Goal: Find specific page/section: Find specific page/section

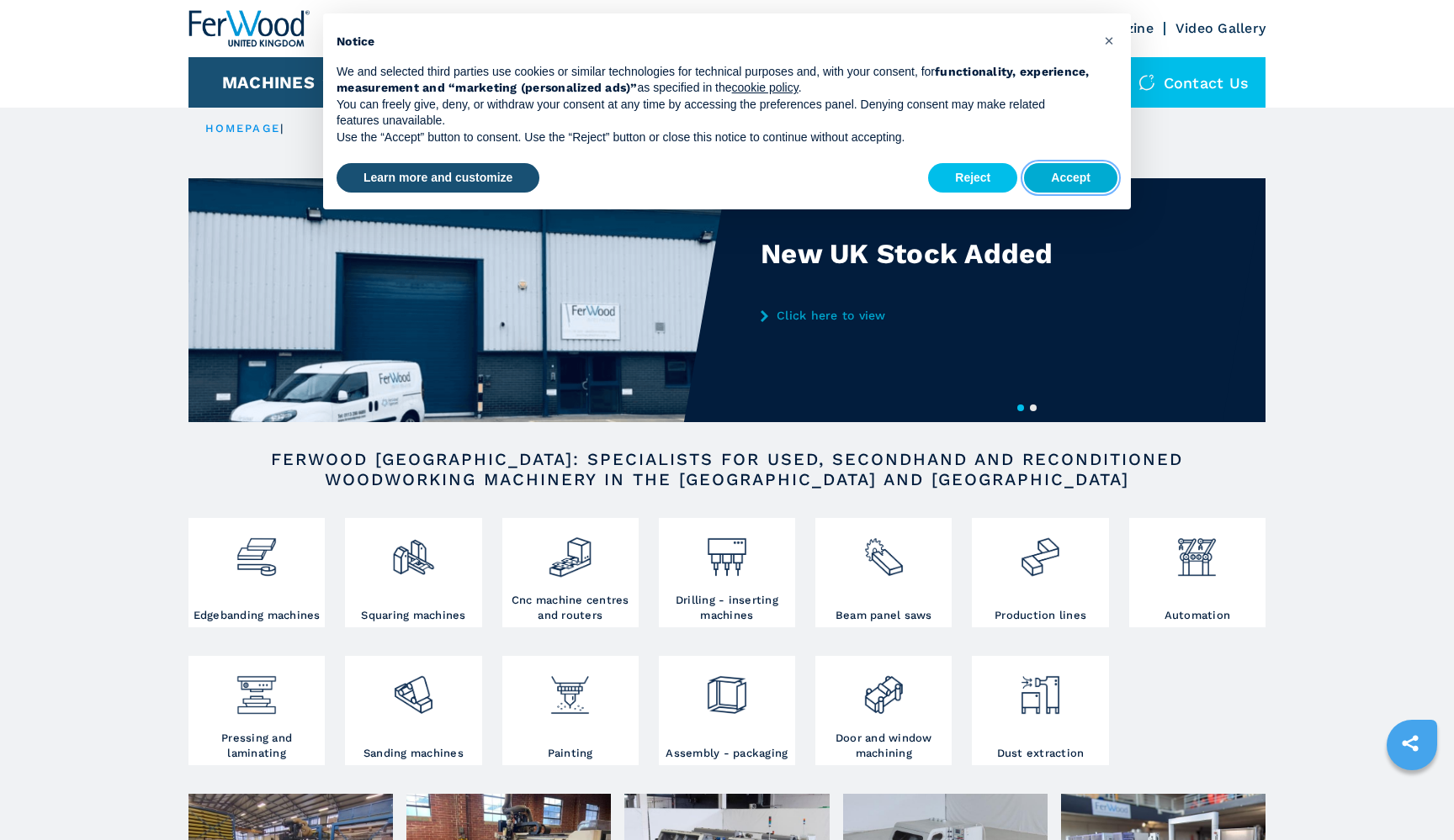
click at [1042, 170] on button "Accept" at bounding box center [1070, 178] width 93 height 31
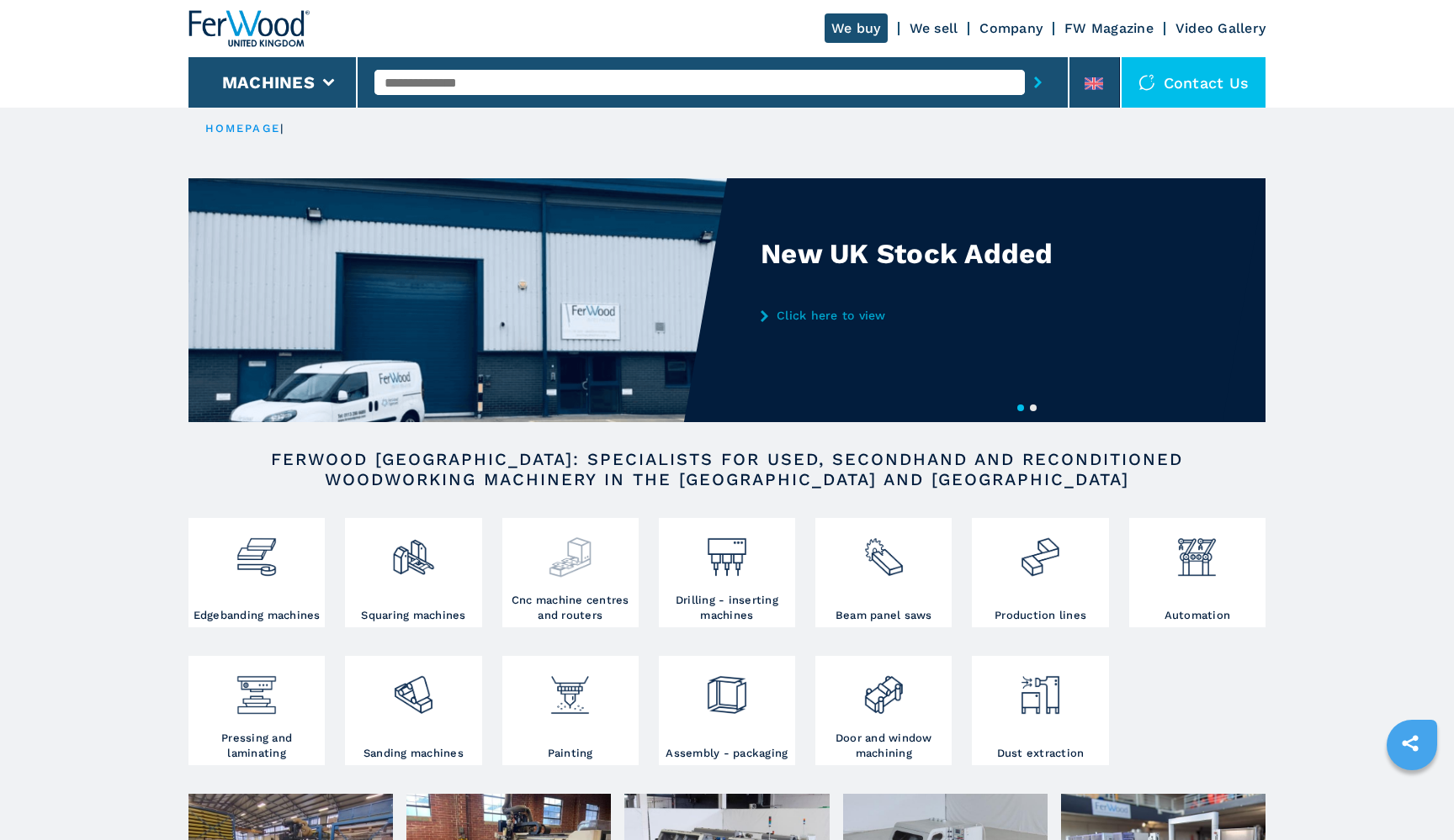
click at [555, 565] on img at bounding box center [570, 550] width 44 height 57
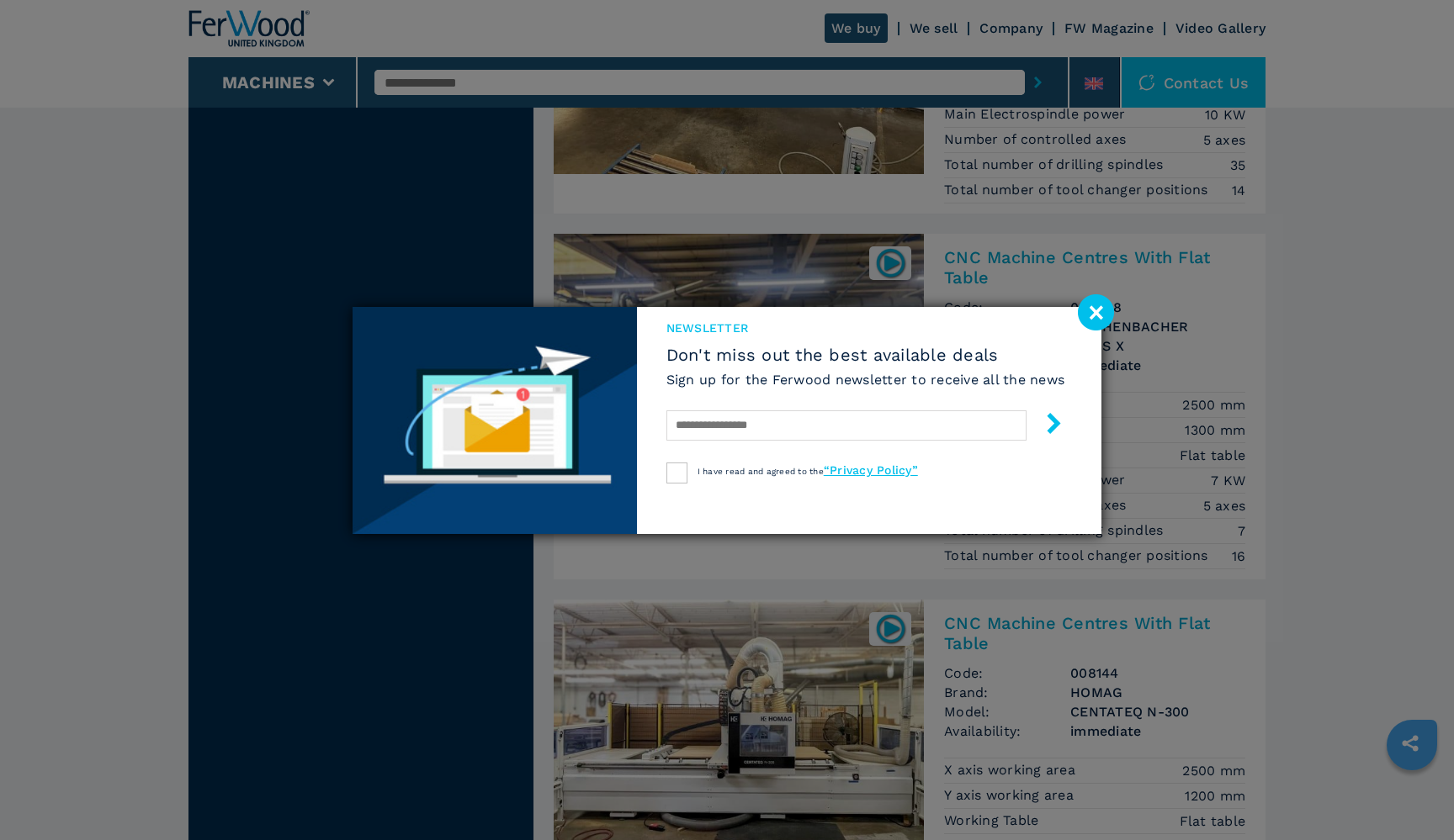
scroll to position [2320, 0]
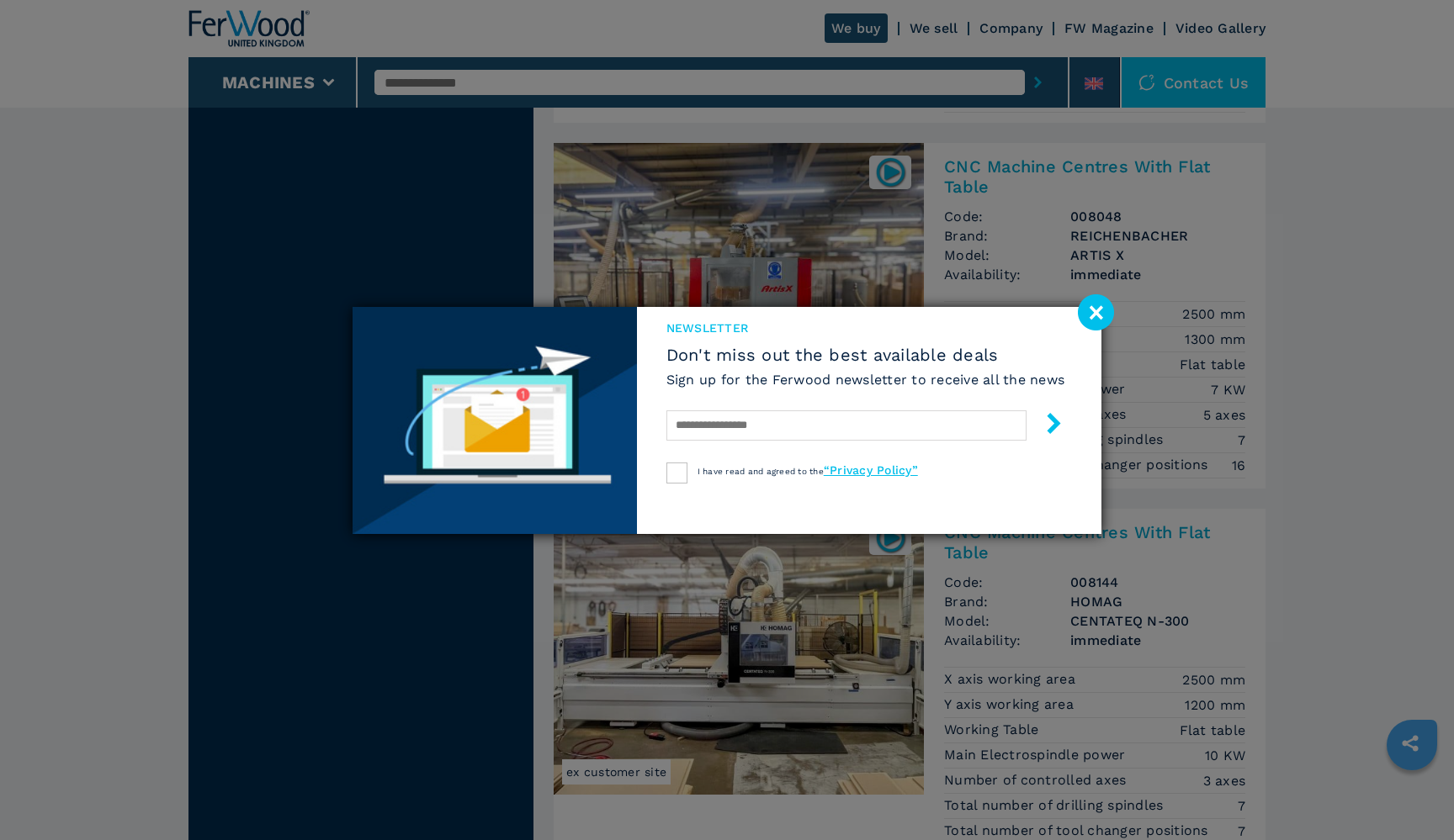
click at [1100, 309] on image at bounding box center [1096, 312] width 36 height 36
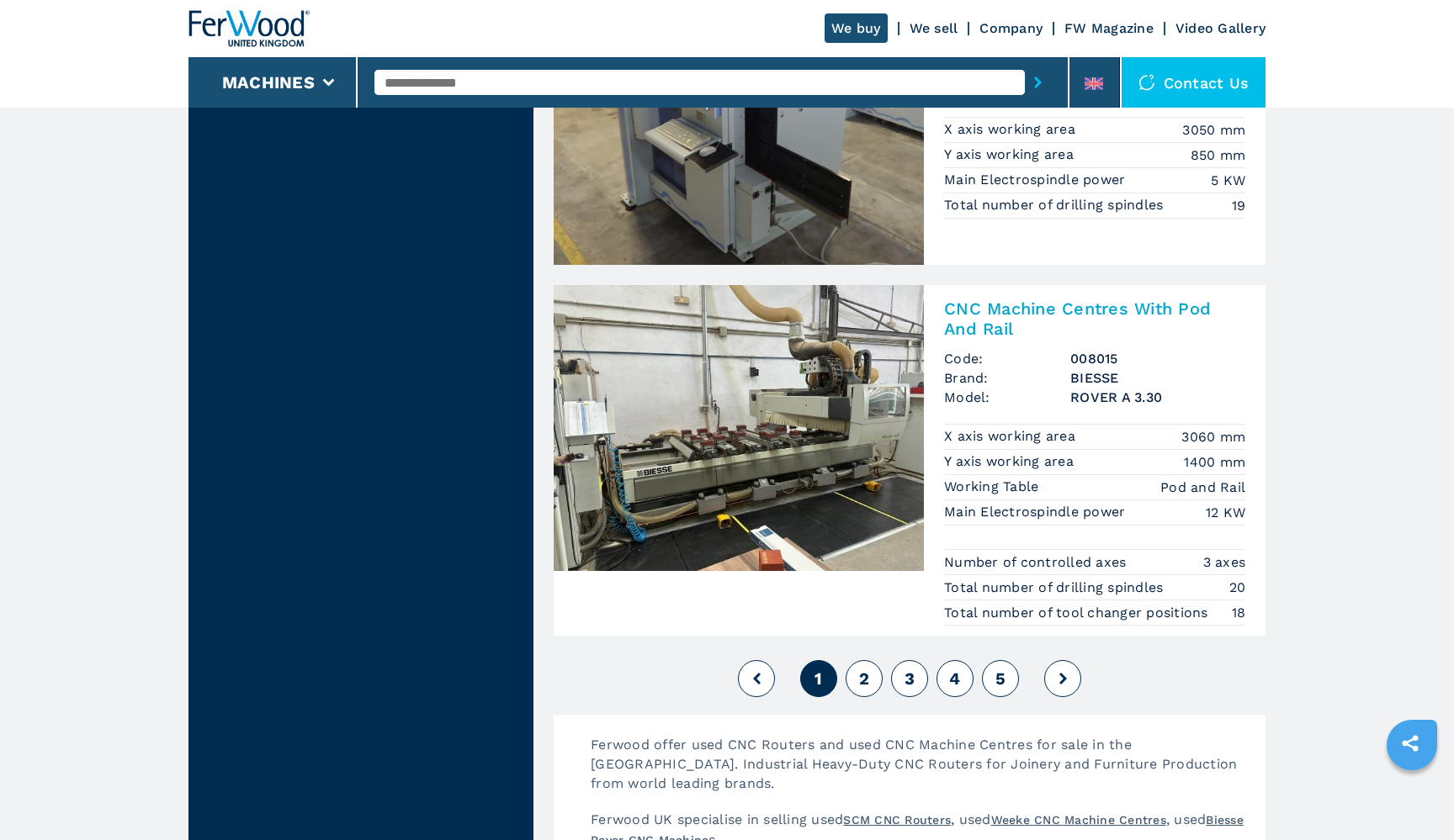
scroll to position [4019, 0]
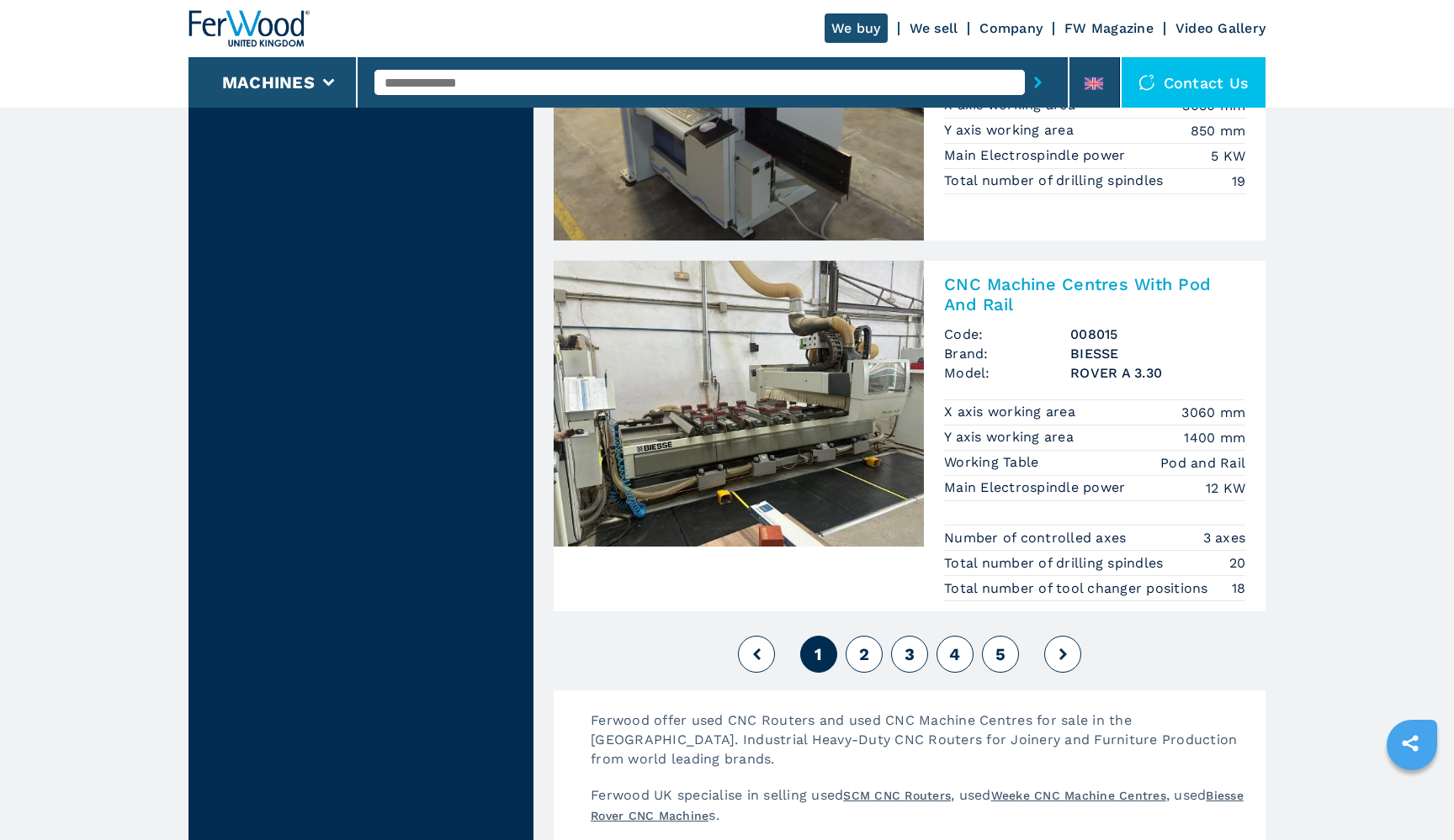
click at [870, 652] on button "2" at bounding box center [864, 654] width 37 height 37
click at [865, 654] on span "2" at bounding box center [864, 654] width 10 height 20
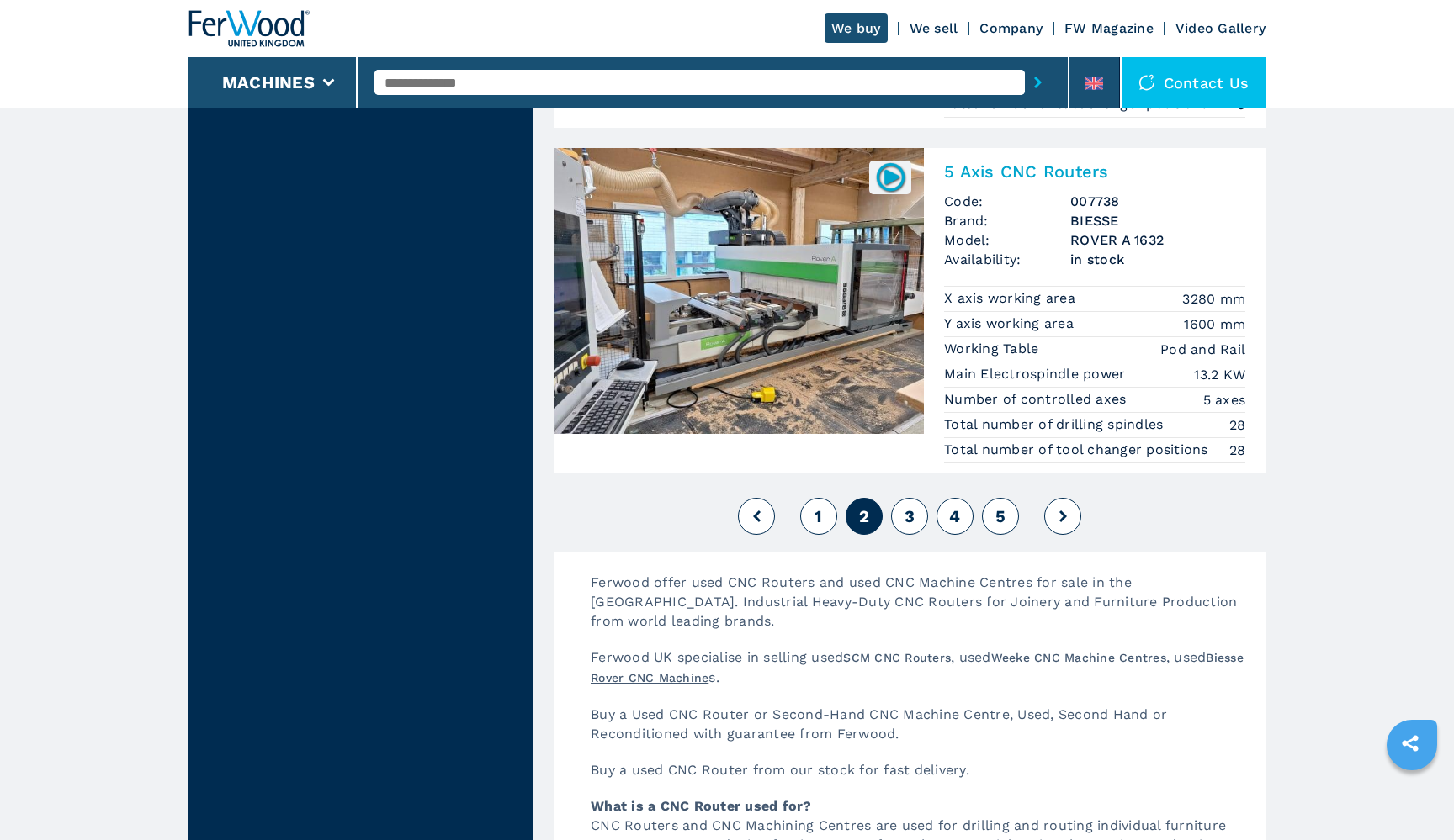
scroll to position [4023, 0]
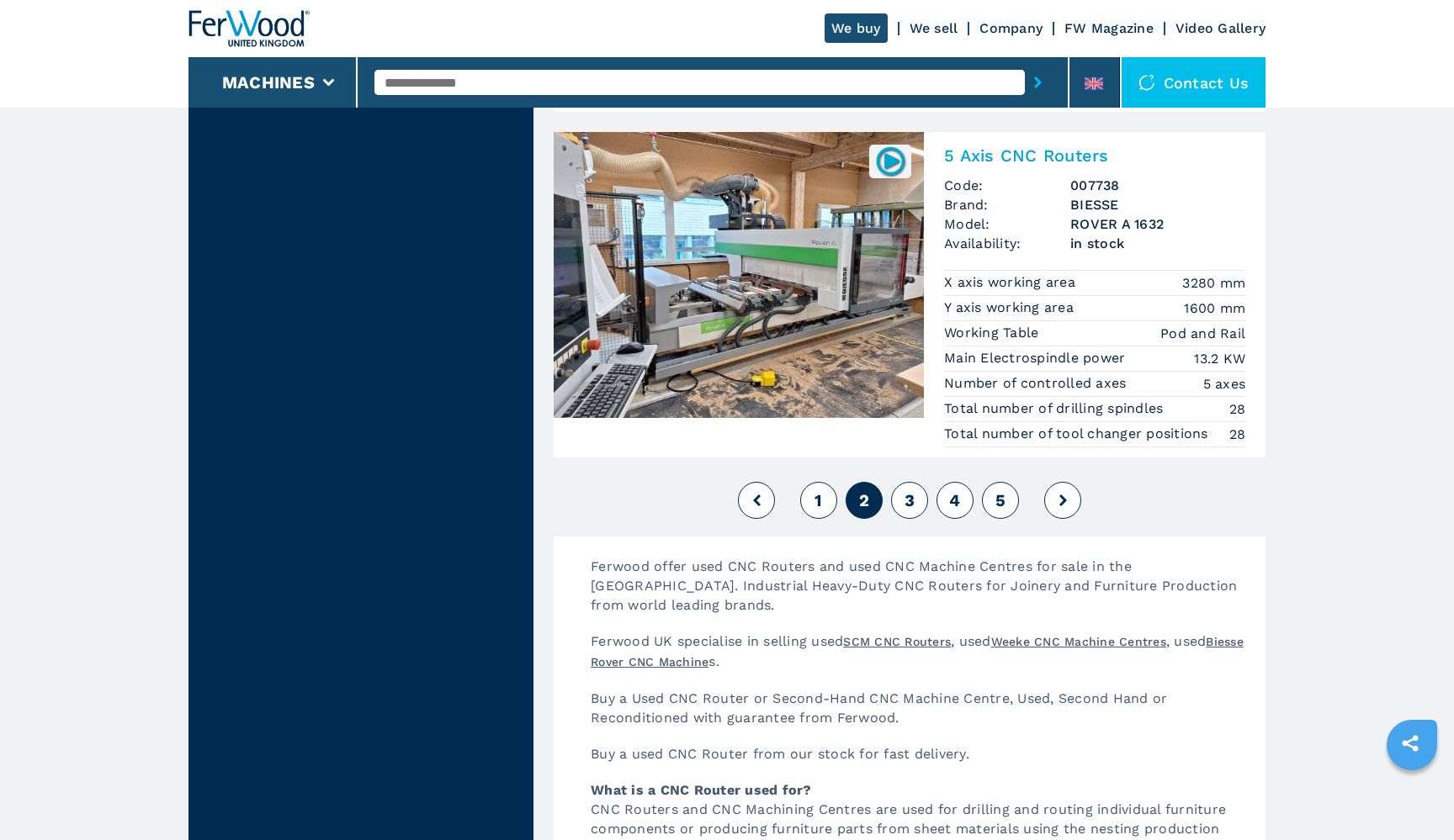
click at [912, 497] on span "3" at bounding box center [910, 501] width 10 height 20
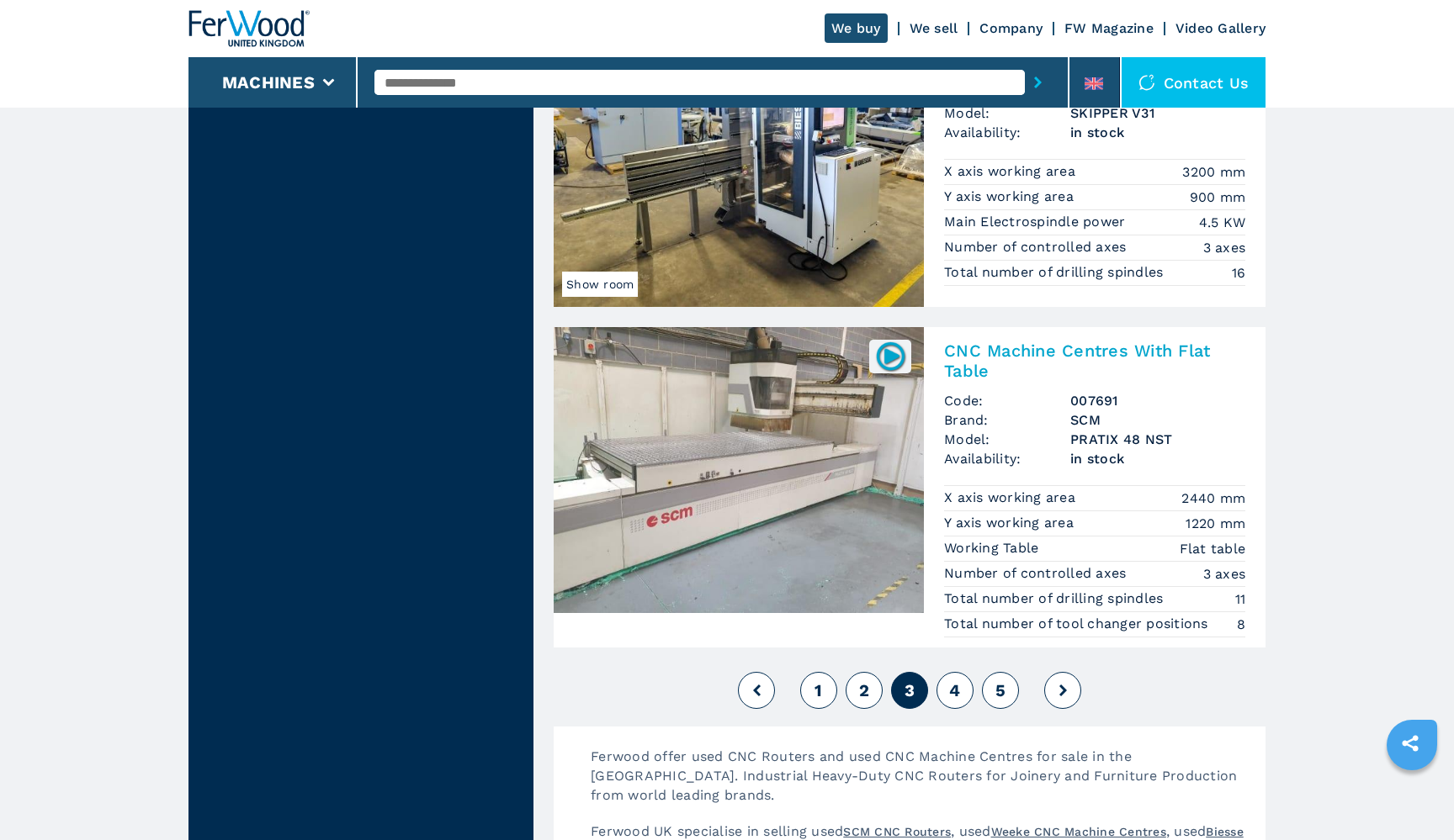
scroll to position [3957, 0]
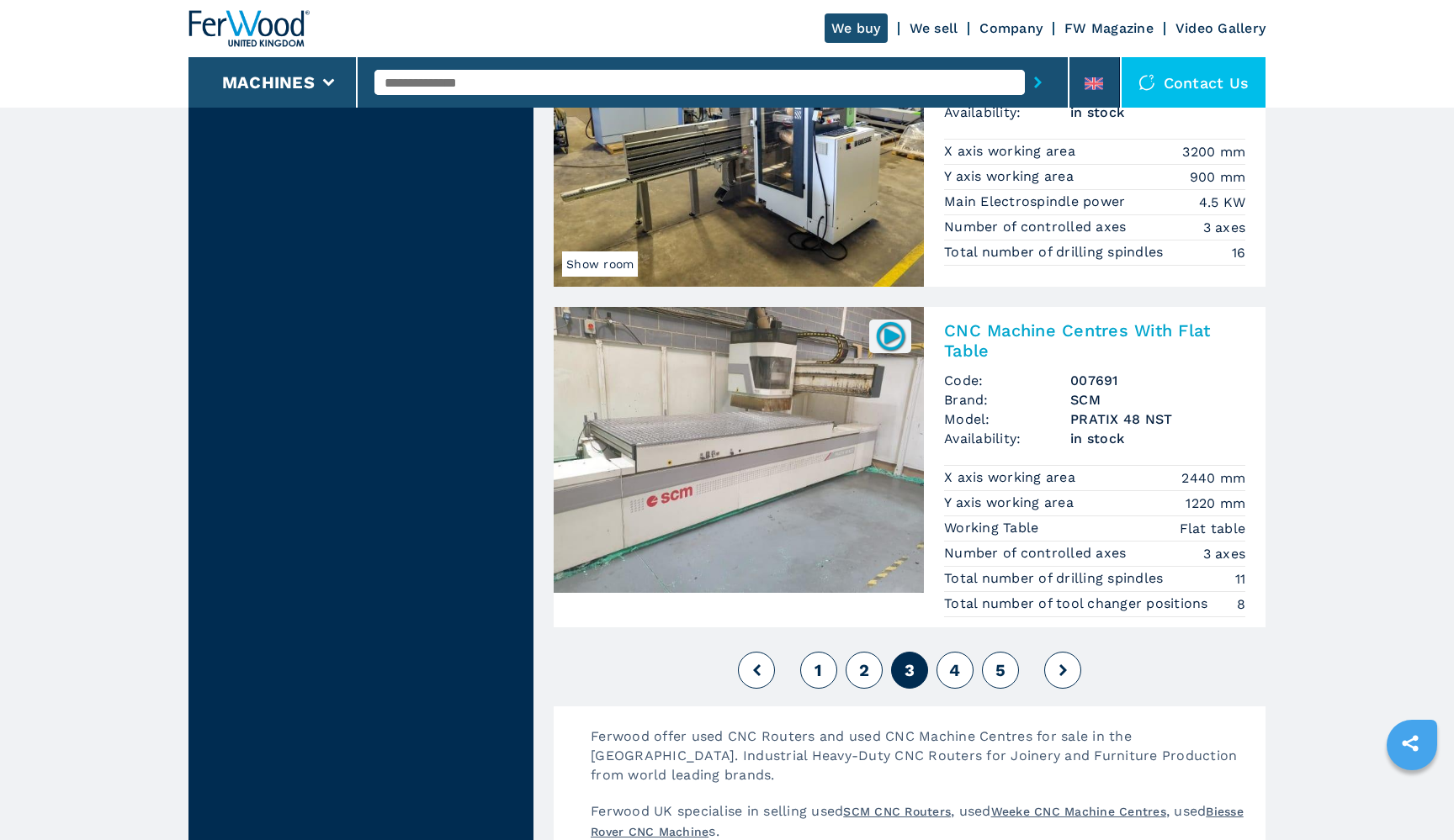
click at [956, 663] on span "4" at bounding box center [955, 670] width 11 height 20
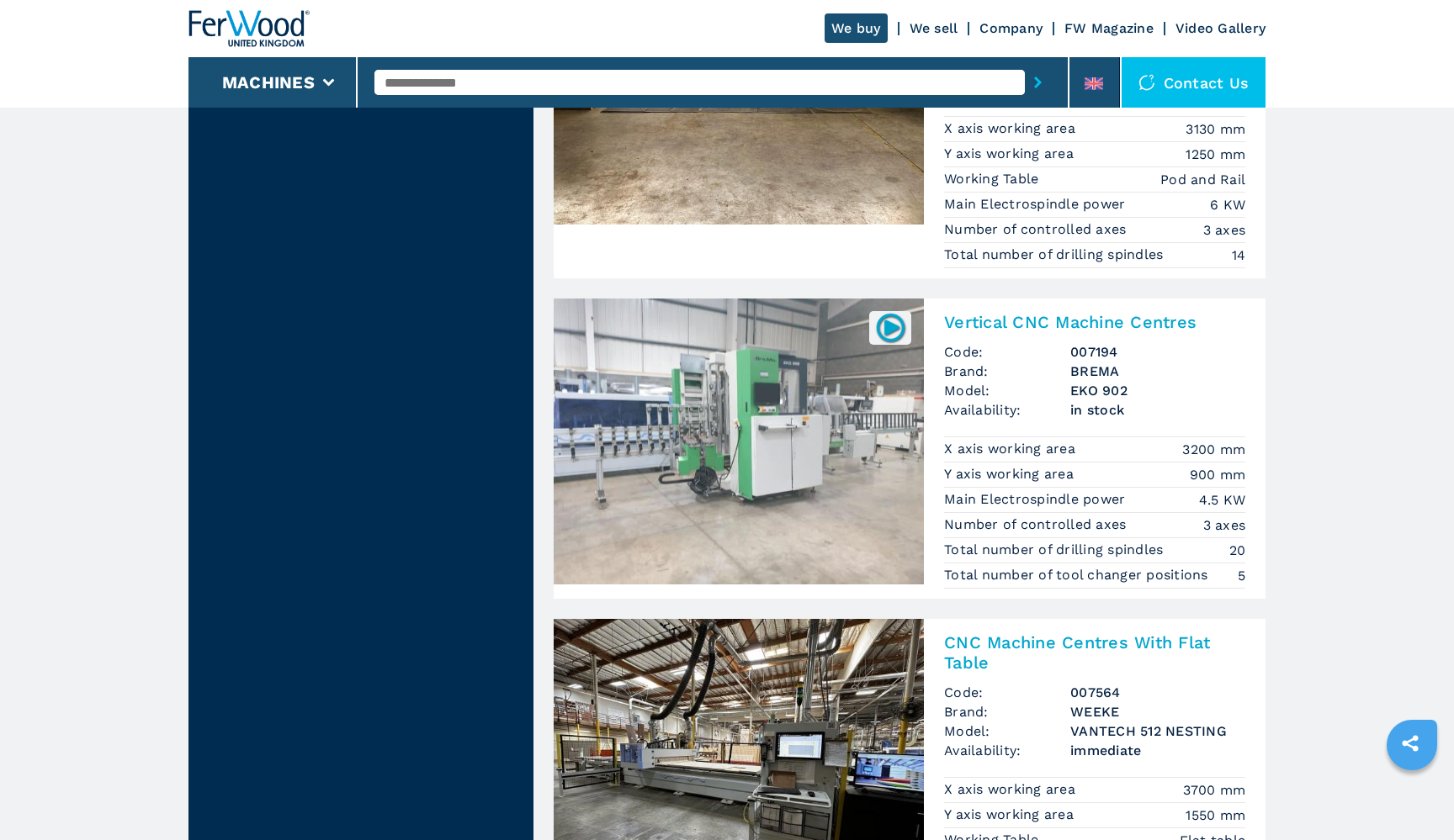
scroll to position [1920, 0]
